Goal: Contribute content: Add original content to the website for others to see

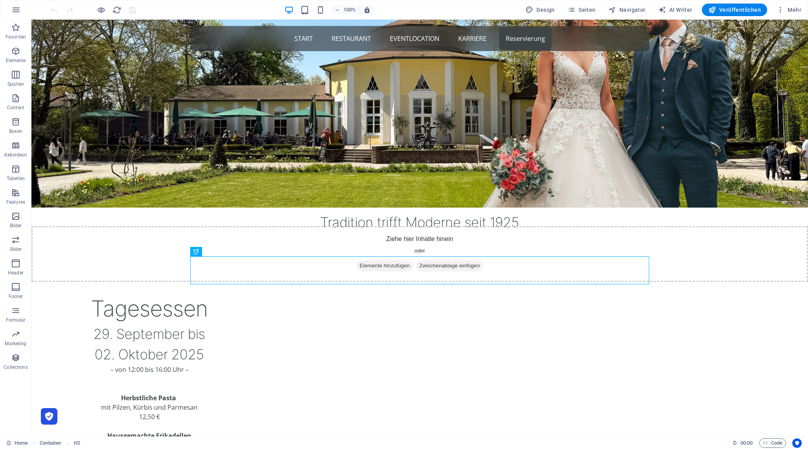
scroll to position [170, 0]
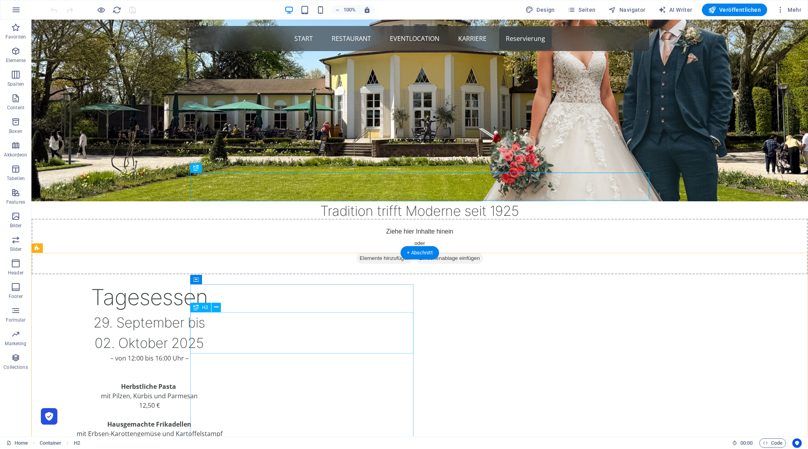
click at [261, 321] on div "[DATE] bis [DATE]" at bounding box center [149, 332] width 223 height 41
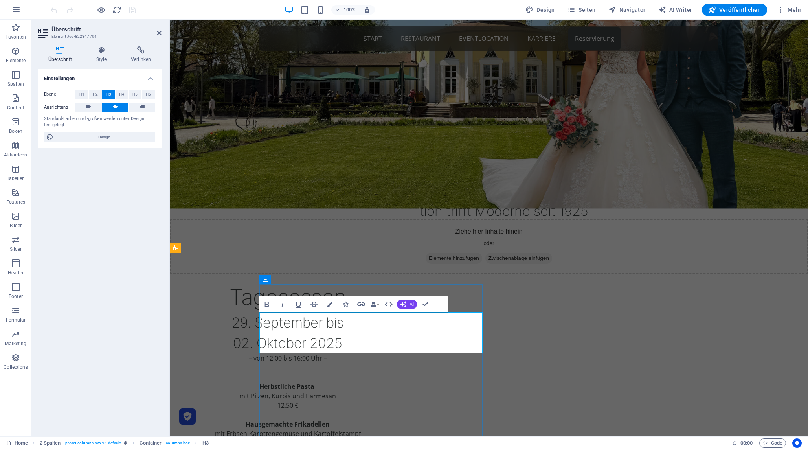
click at [358, 329] on h3 "[DATE] bis [DATE]" at bounding box center [287, 332] width 223 height 41
drag, startPoint x: 403, startPoint y: 325, endPoint x: 314, endPoint y: 323, distance: 88.8
click at [314, 323] on h3 "[DATE] bis [DATE]" at bounding box center [287, 332] width 223 height 41
copy h3 "29. Septembe"
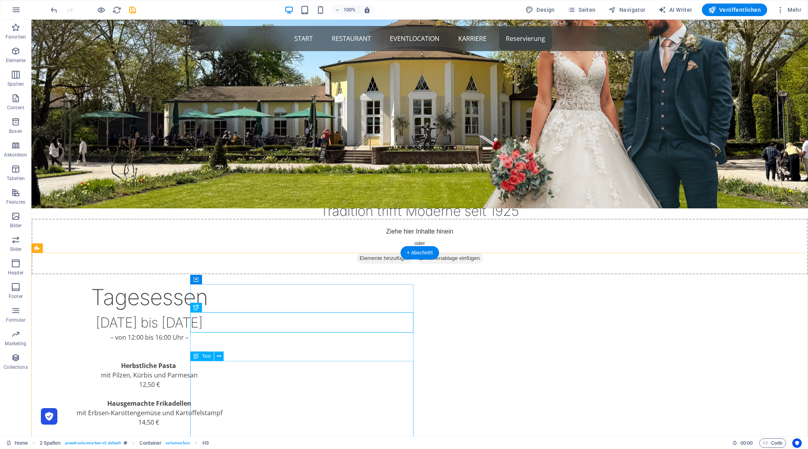
click at [261, 393] on div "Herbstliche Pasta mit Pilzen, Kürbis und Parmesan 12,50 € Hausgemachte Frikadel…" at bounding box center [149, 413] width 223 height 104
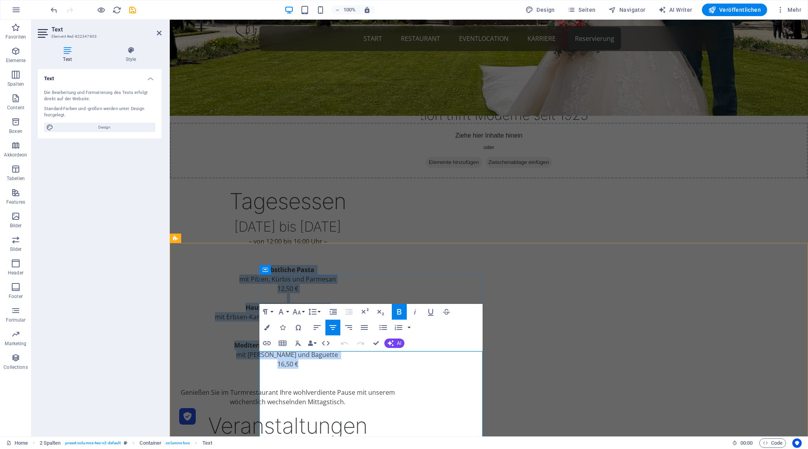
scroll to position [293, 0]
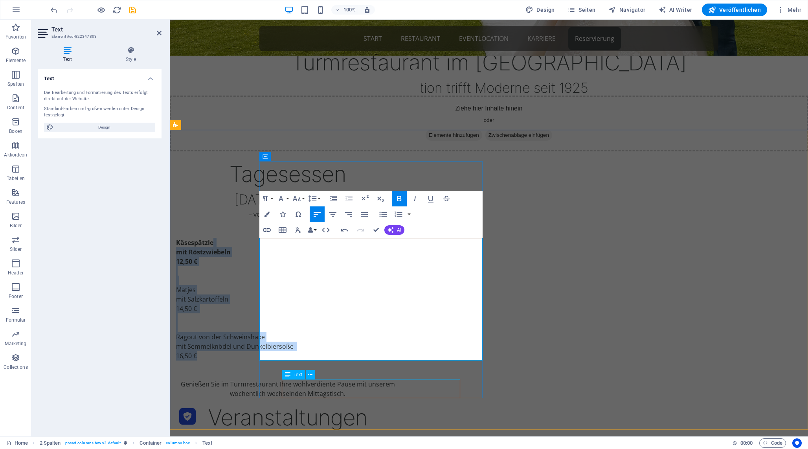
click at [345, 393] on div "Genießen Sie im Turmrestaurant Ihre wohlverdiente Pause mit unserem wöchentlich…" at bounding box center [287, 388] width 223 height 19
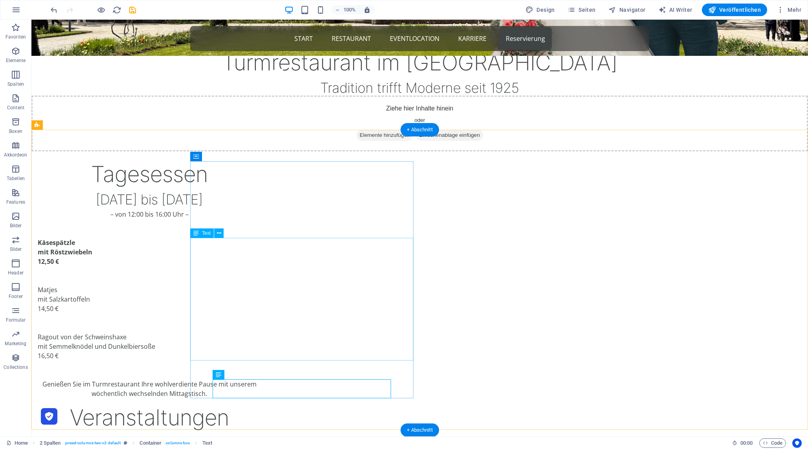
click at [261, 296] on div "Käsespätzle mit Röstzwiebeln 12,50 € Matjes mit Salzkartoffeln 14,50 € Ragout v…" at bounding box center [149, 299] width 223 height 123
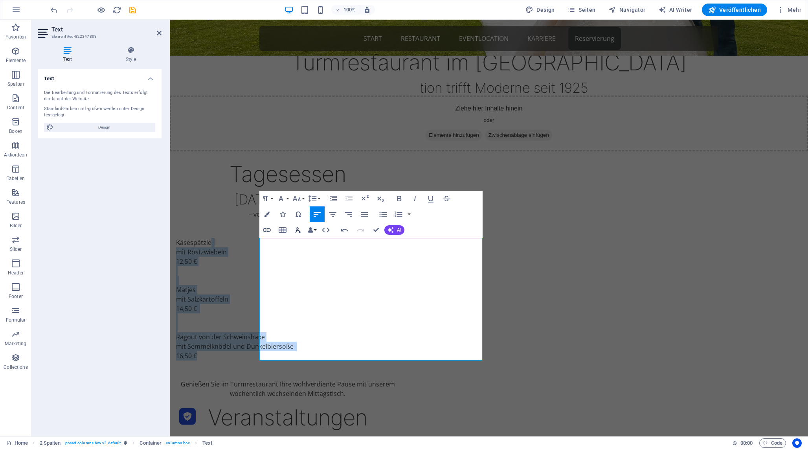
click at [299, 229] on icon "button" at bounding box center [297, 229] width 9 height 9
click at [313, 272] on p at bounding box center [287, 270] width 223 height 9
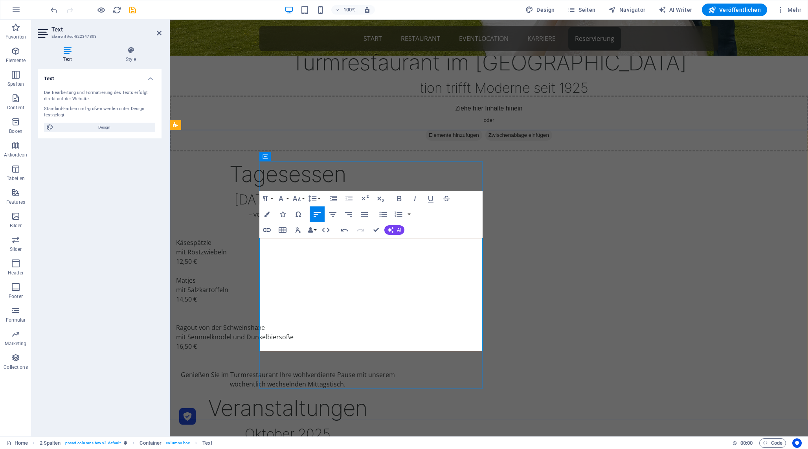
click at [301, 315] on p at bounding box center [287, 317] width 223 height 9
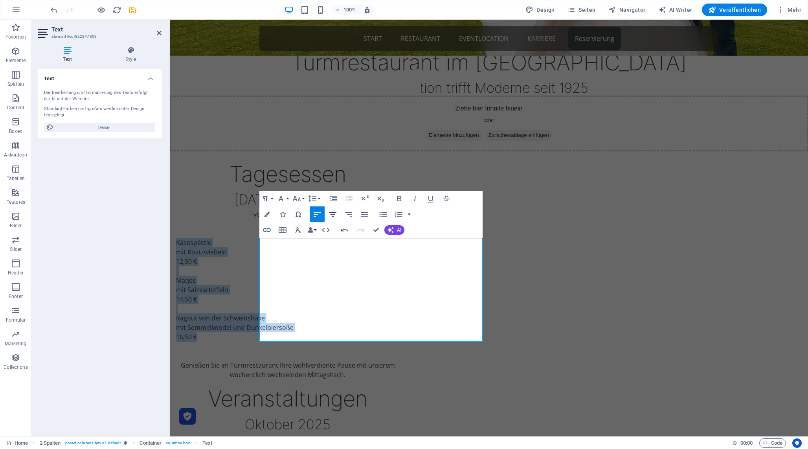
click at [334, 215] on icon "button" at bounding box center [332, 213] width 9 height 9
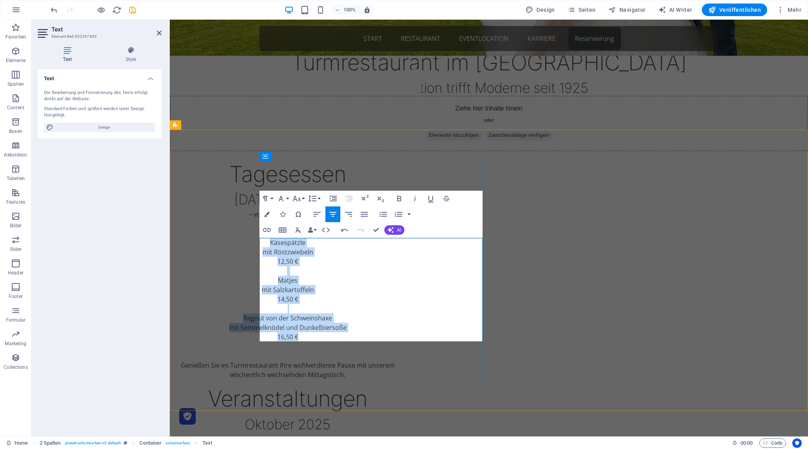
click at [369, 242] on p "Käsespätzle" at bounding box center [287, 242] width 223 height 9
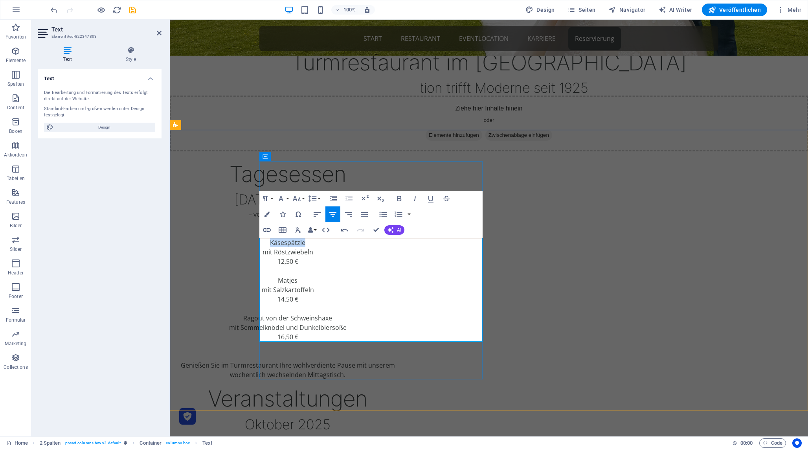
click at [369, 242] on p "Käsespätzle" at bounding box center [287, 242] width 223 height 9
copy p "Käsespätzle"
click at [371, 280] on p "Matjes" at bounding box center [287, 279] width 223 height 9
click at [365, 315] on p "Ragout von der Schweinshaxe" at bounding box center [287, 317] width 223 height 9
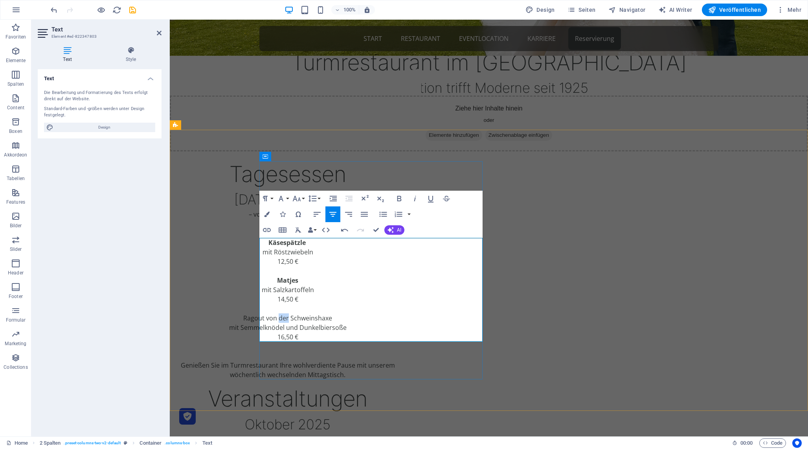
click at [365, 315] on p "Ragout von der Schweinshaxe" at bounding box center [287, 317] width 223 height 9
copy p "Ragout von der Schweinshaxe"
click at [365, 315] on p "Ragout von der Schweinshaxe" at bounding box center [287, 317] width 223 height 9
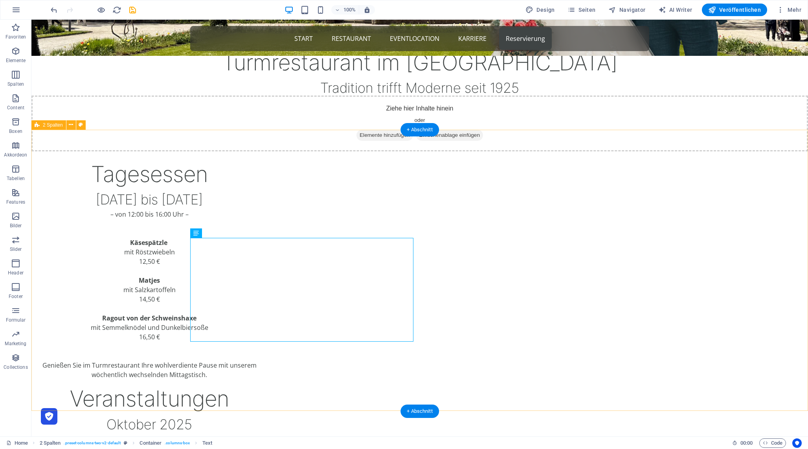
click at [179, 346] on div "Tagesessen [DATE] bis [DATE] – von 12:00 bis 16:00 Uhr – Käsespätzle mit Röstzw…" at bounding box center [419, 341] width 776 height 423
click at [261, 301] on div "Käsespätzle mit Röstzwiebeln 12,50 € Matjes mit Salzkartoffeln 14,50 € Ragout v…" at bounding box center [149, 290] width 223 height 104
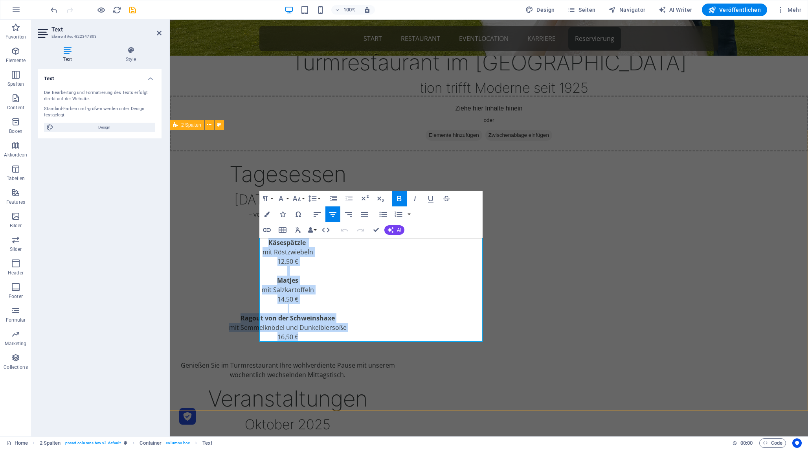
click at [613, 130] on div "Tagesessen [DATE] bis [DATE] – von 12:00 bis 16:00 Uhr – Käsespätzle mit Röstzw…" at bounding box center [489, 341] width 638 height 423
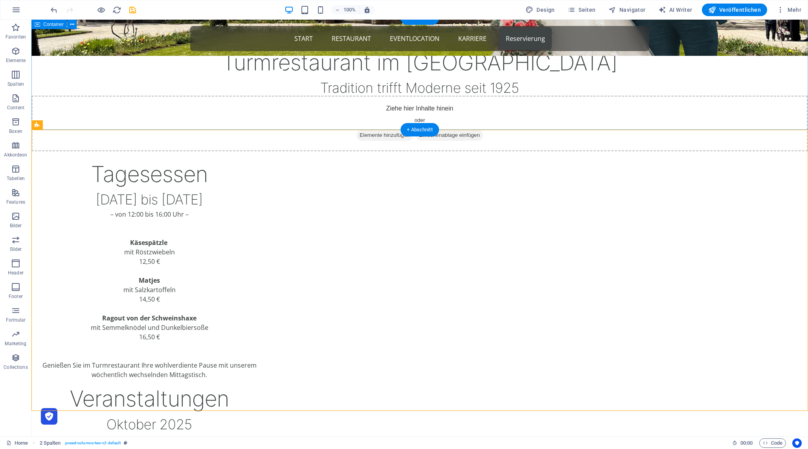
click at [695, 76] on div "Turmrestaurant im [GEOGRAPHIC_DATA] Tradition trifft Moderne seit 1925" at bounding box center [419, 74] width 776 height 112
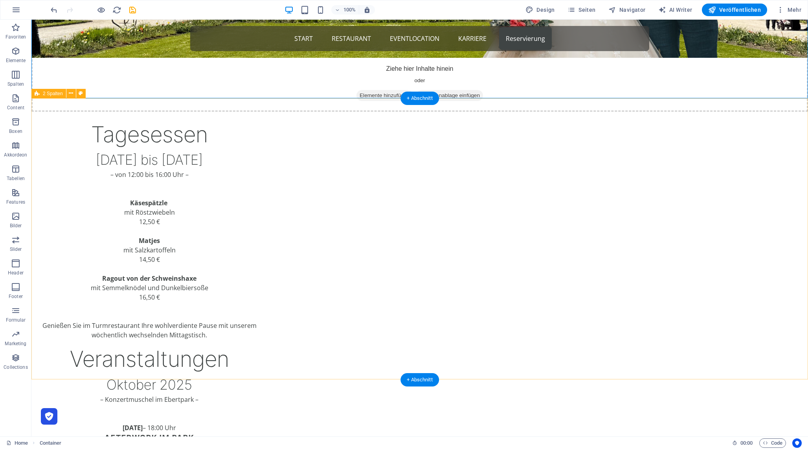
scroll to position [334, 0]
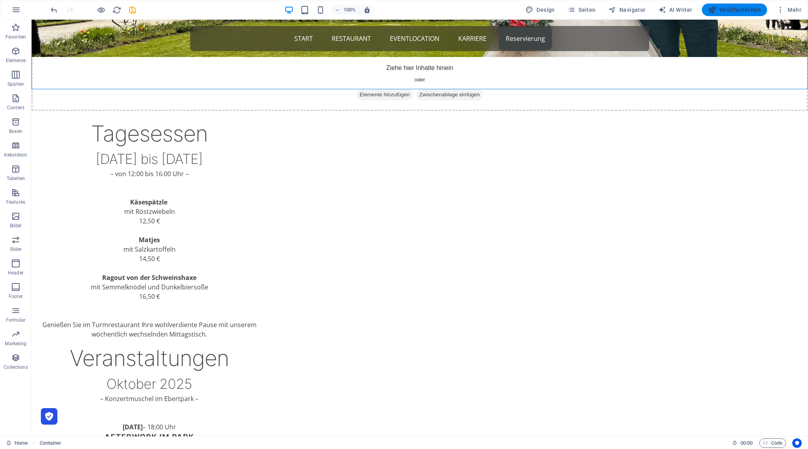
click at [744, 7] on span "Veröffentlichen" at bounding box center [734, 10] width 53 height 8
